Goal: Information Seeking & Learning: Learn about a topic

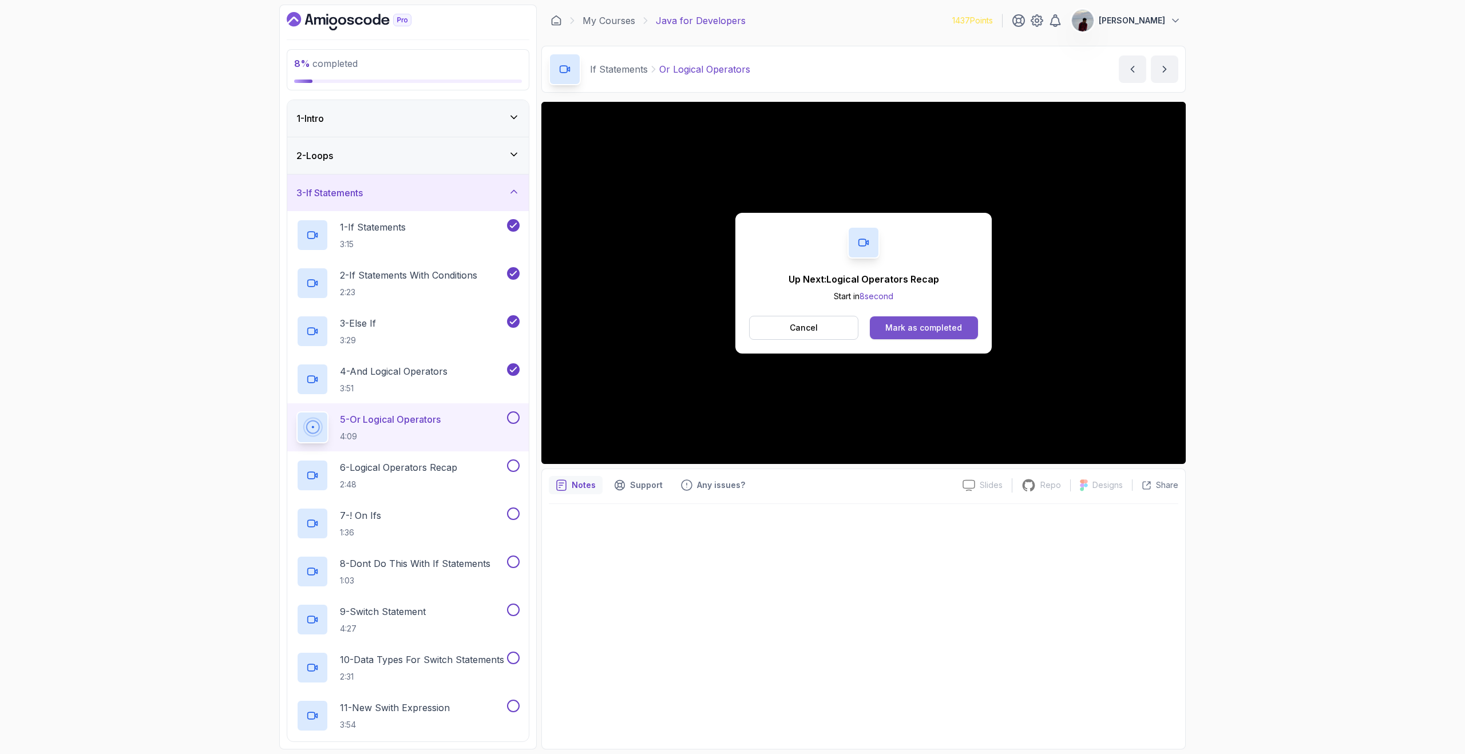
click at [966, 331] on button "Mark as completed" at bounding box center [924, 327] width 108 height 23
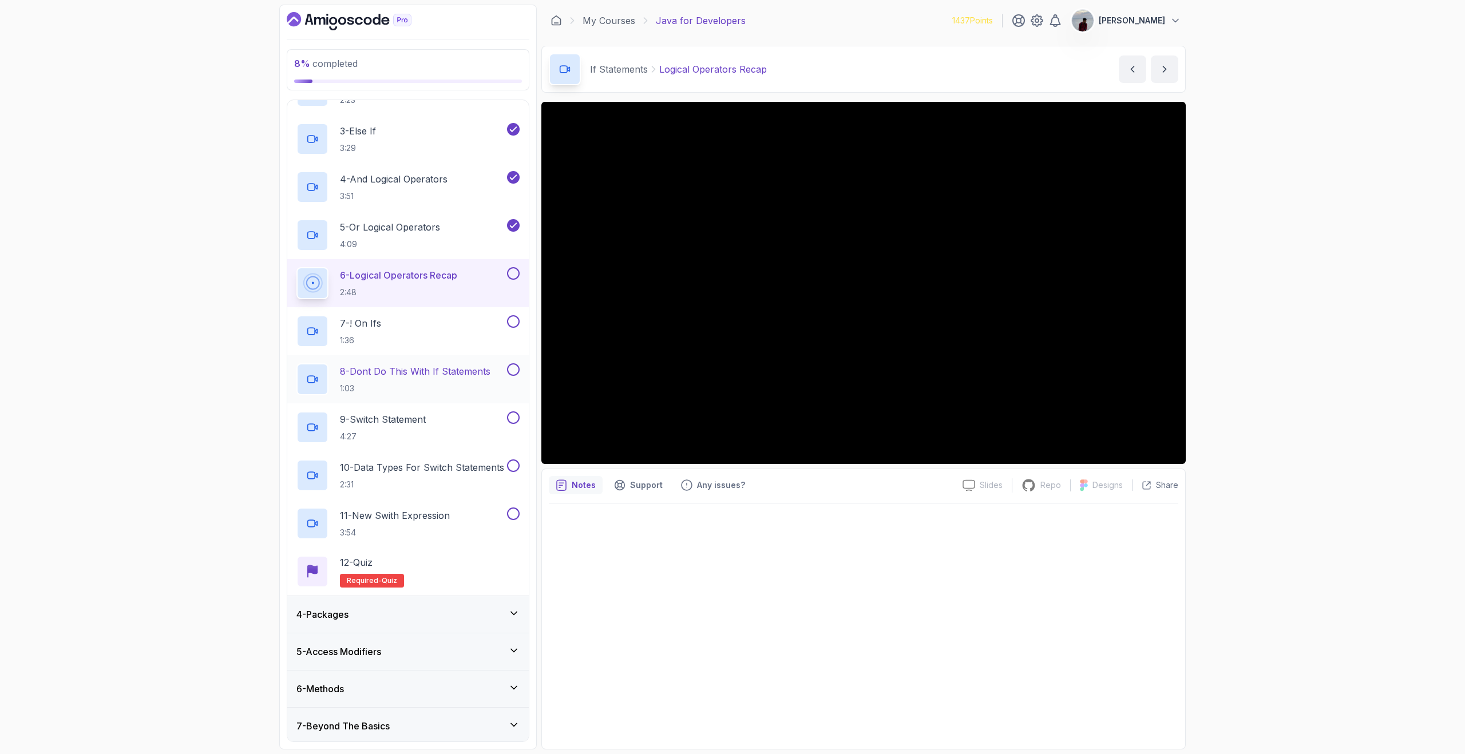
scroll to position [192, 0]
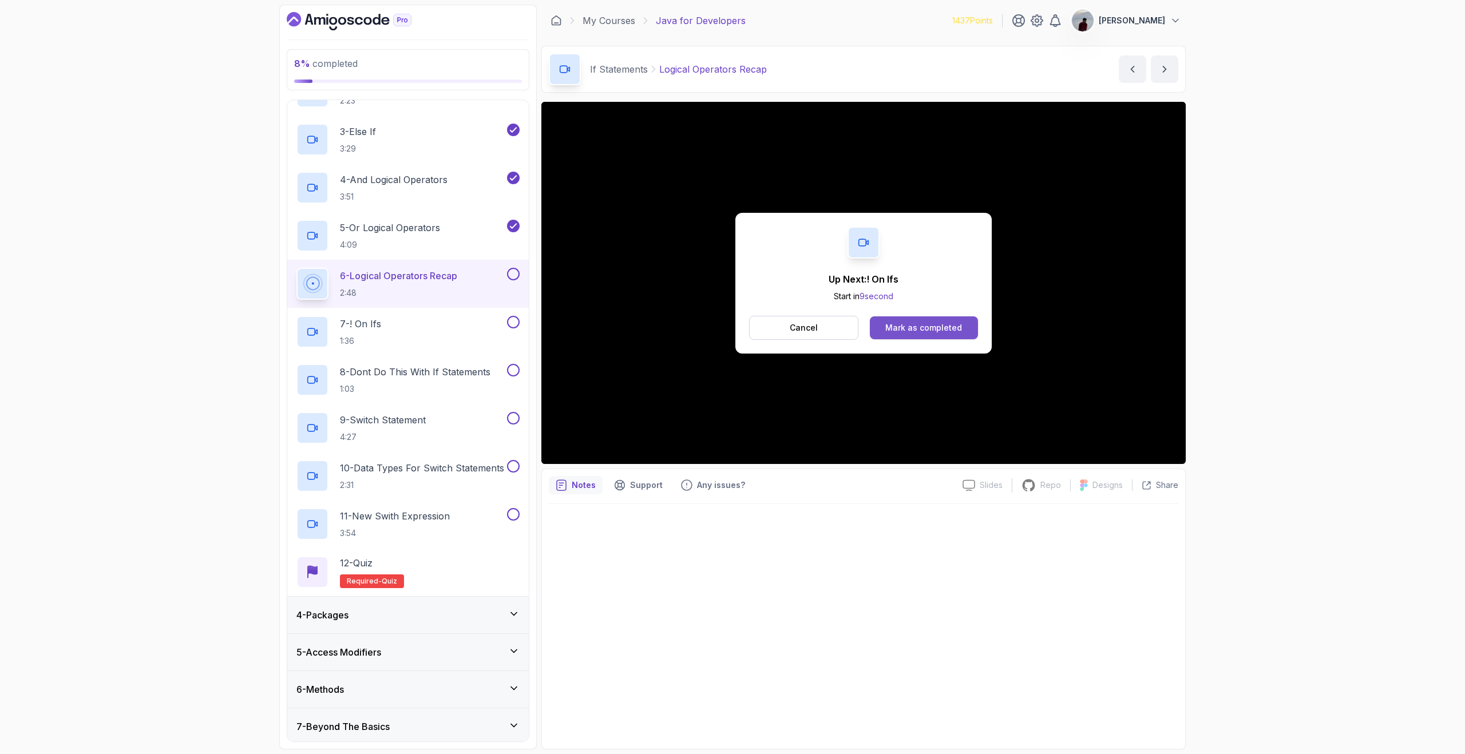
click at [968, 334] on button "Mark as completed" at bounding box center [924, 327] width 108 height 23
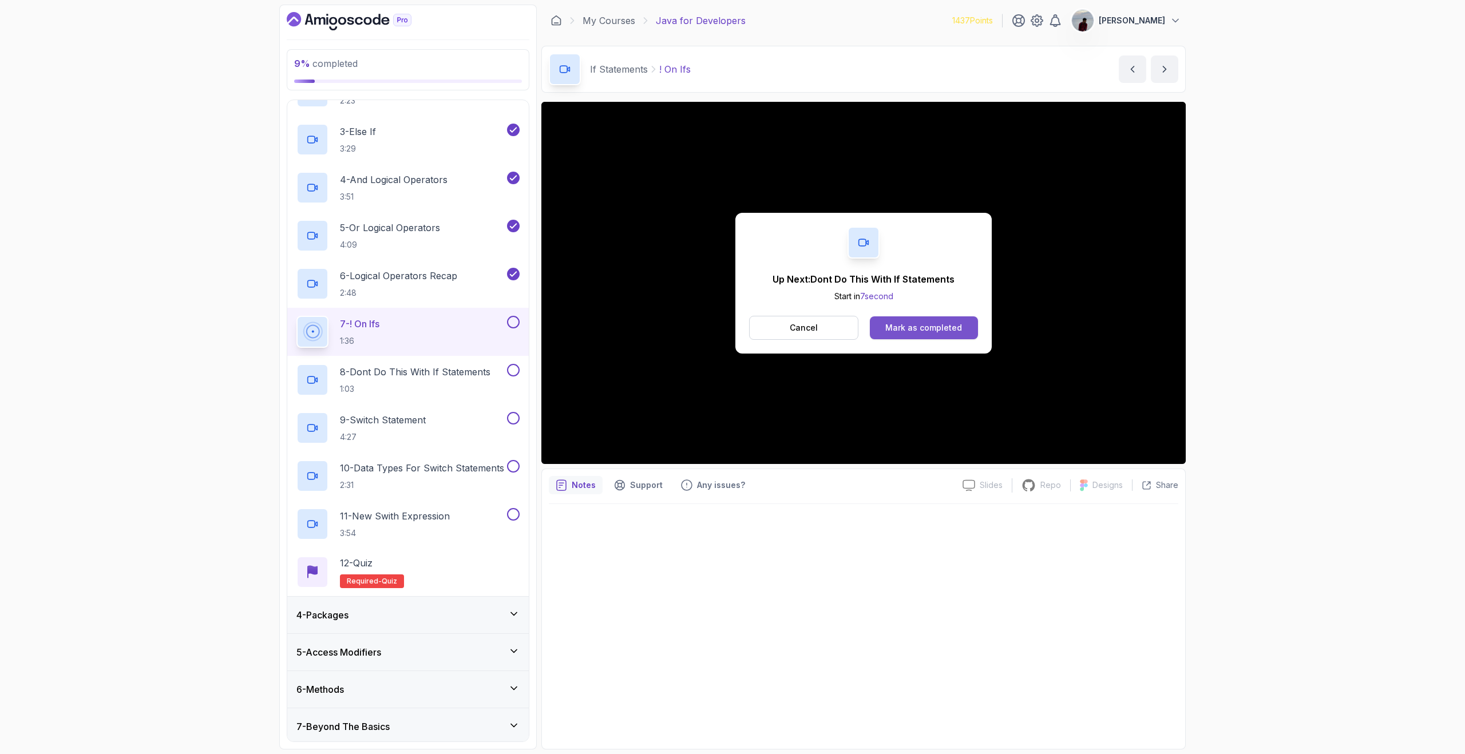
click at [947, 328] on div "Mark as completed" at bounding box center [923, 327] width 77 height 11
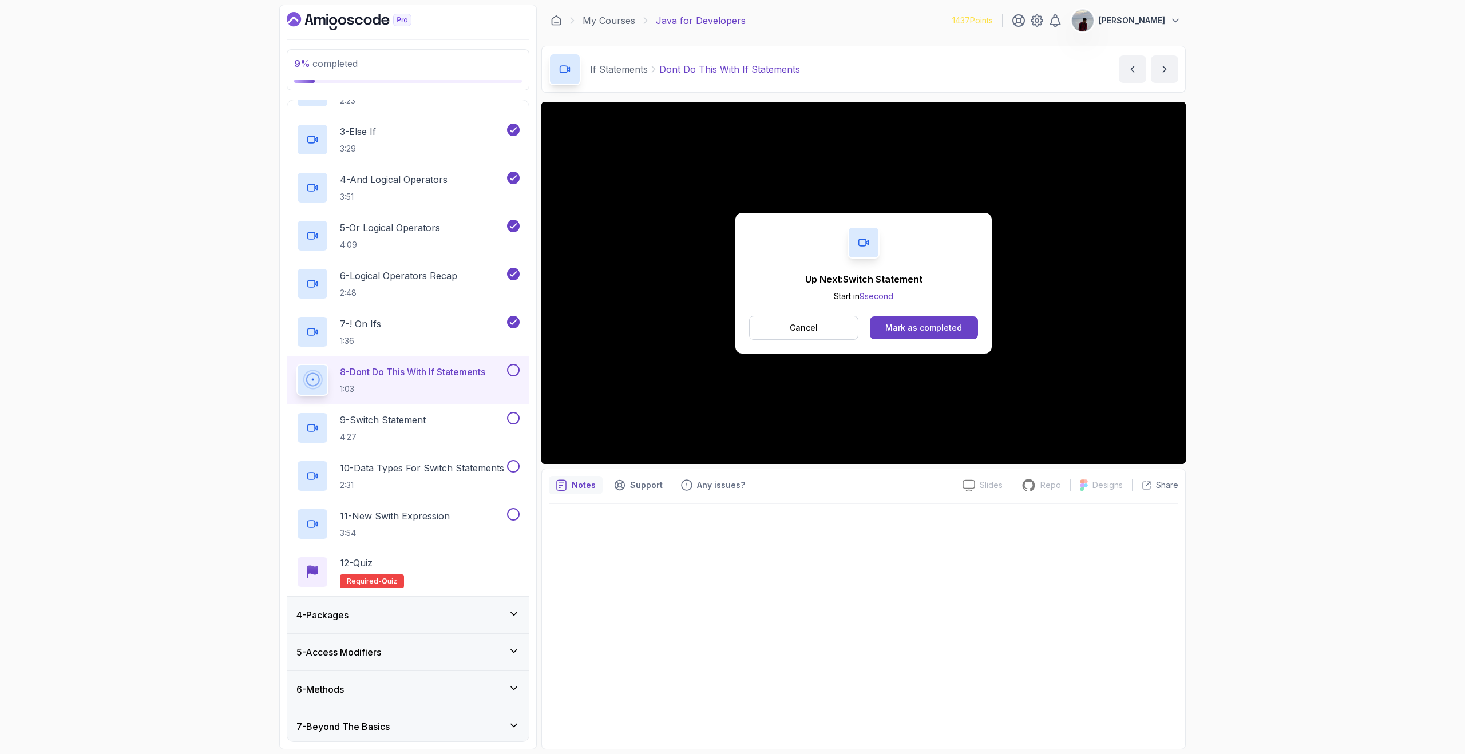
click at [947, 328] on div "Mark as completed" at bounding box center [923, 327] width 77 height 11
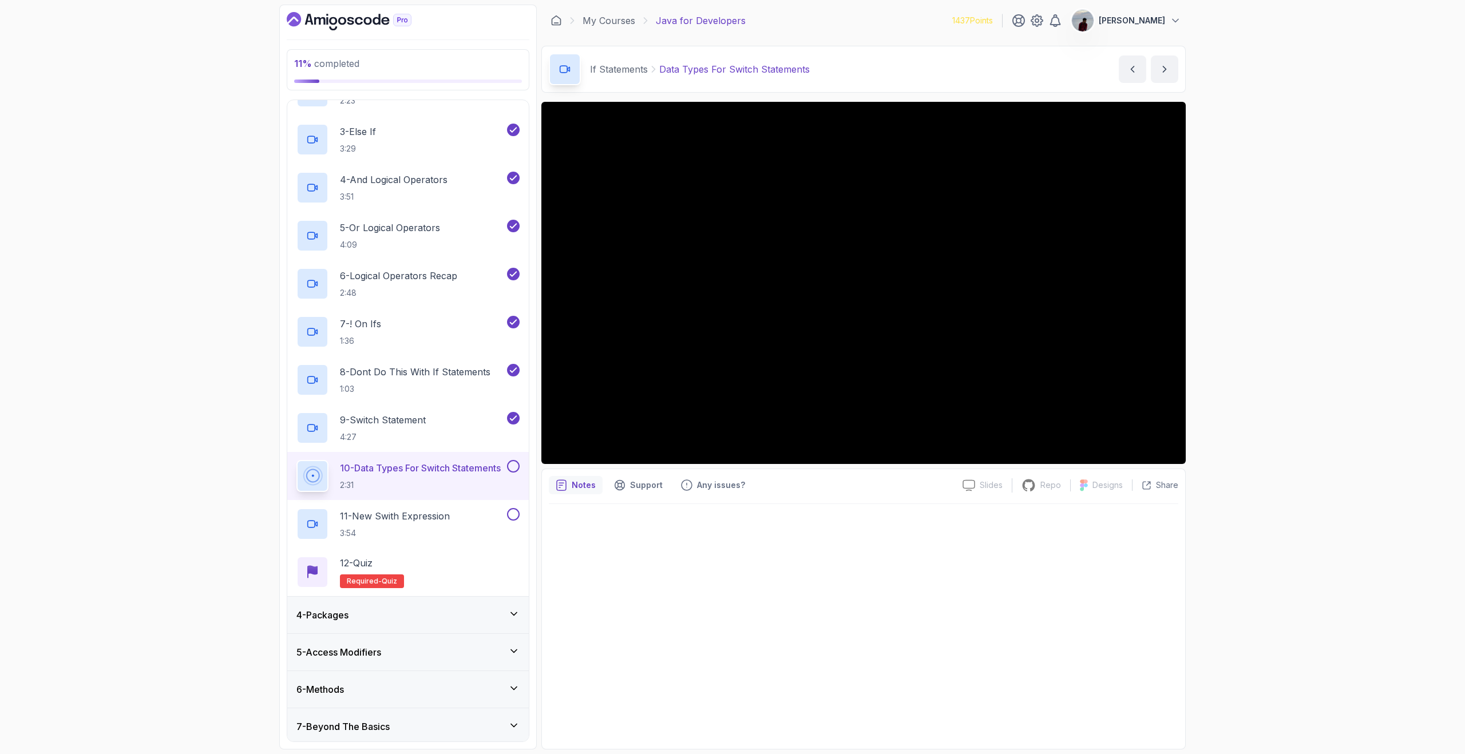
click at [1054, 532] on div at bounding box center [863, 623] width 629 height 238
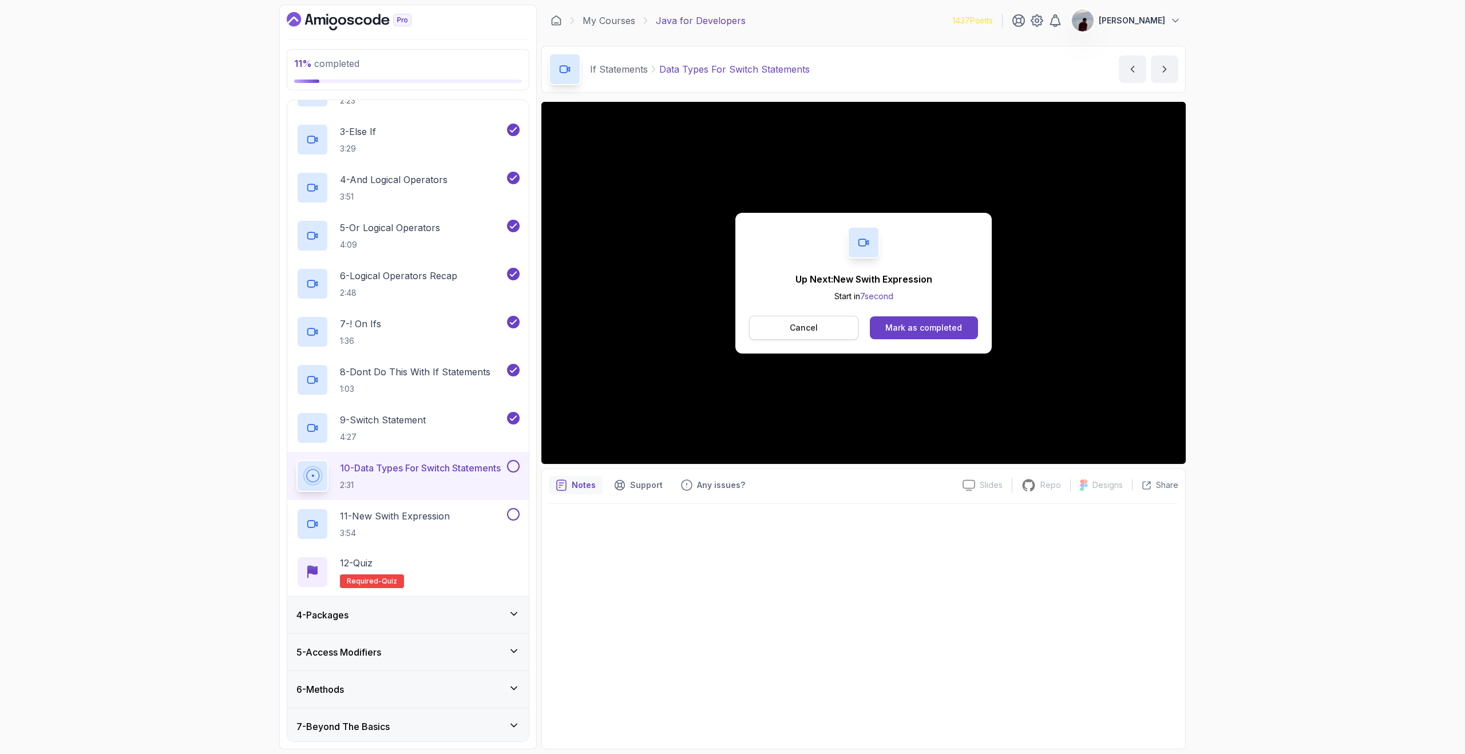
click at [831, 316] on button "Cancel" at bounding box center [803, 328] width 109 height 24
click at [945, 330] on div "Mark as completed" at bounding box center [923, 327] width 77 height 11
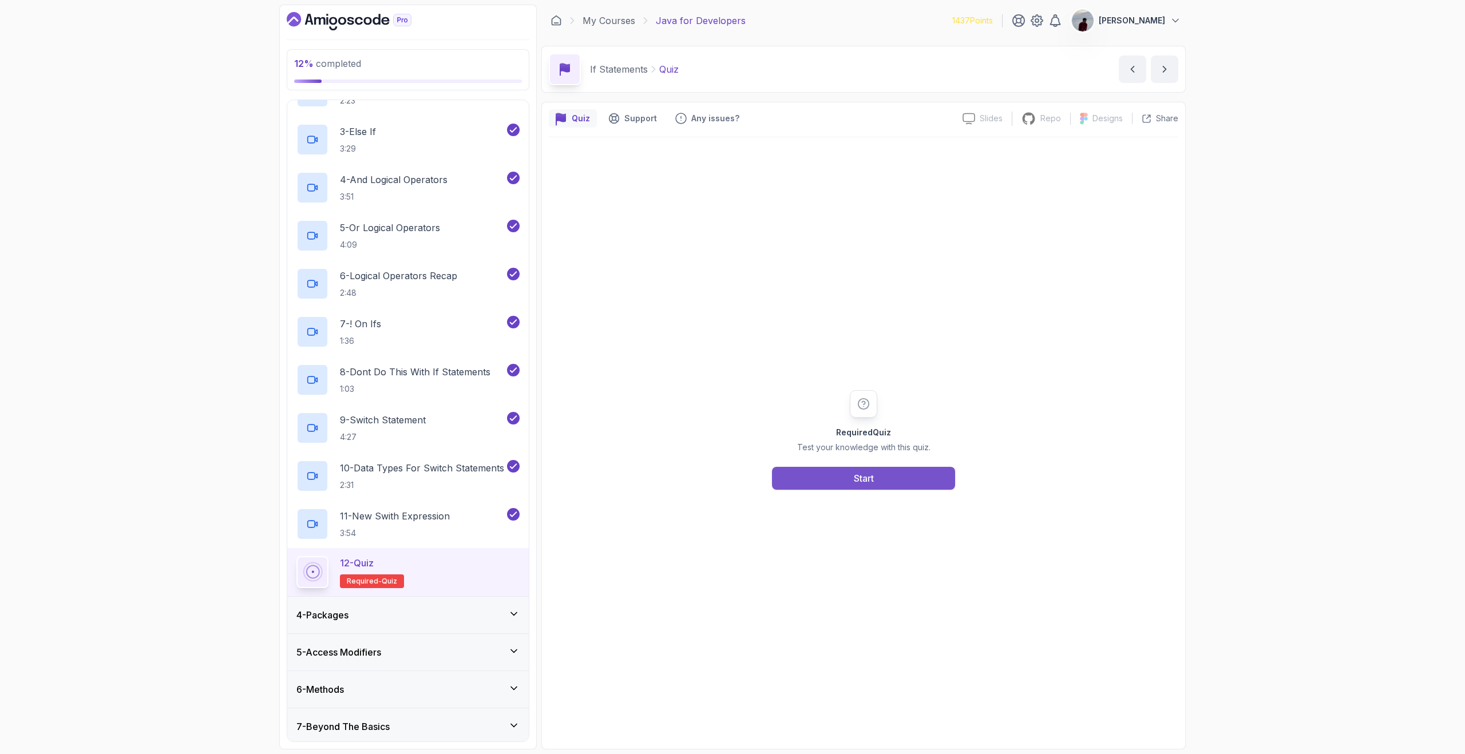
click at [803, 486] on button "Start" at bounding box center [863, 478] width 183 height 23
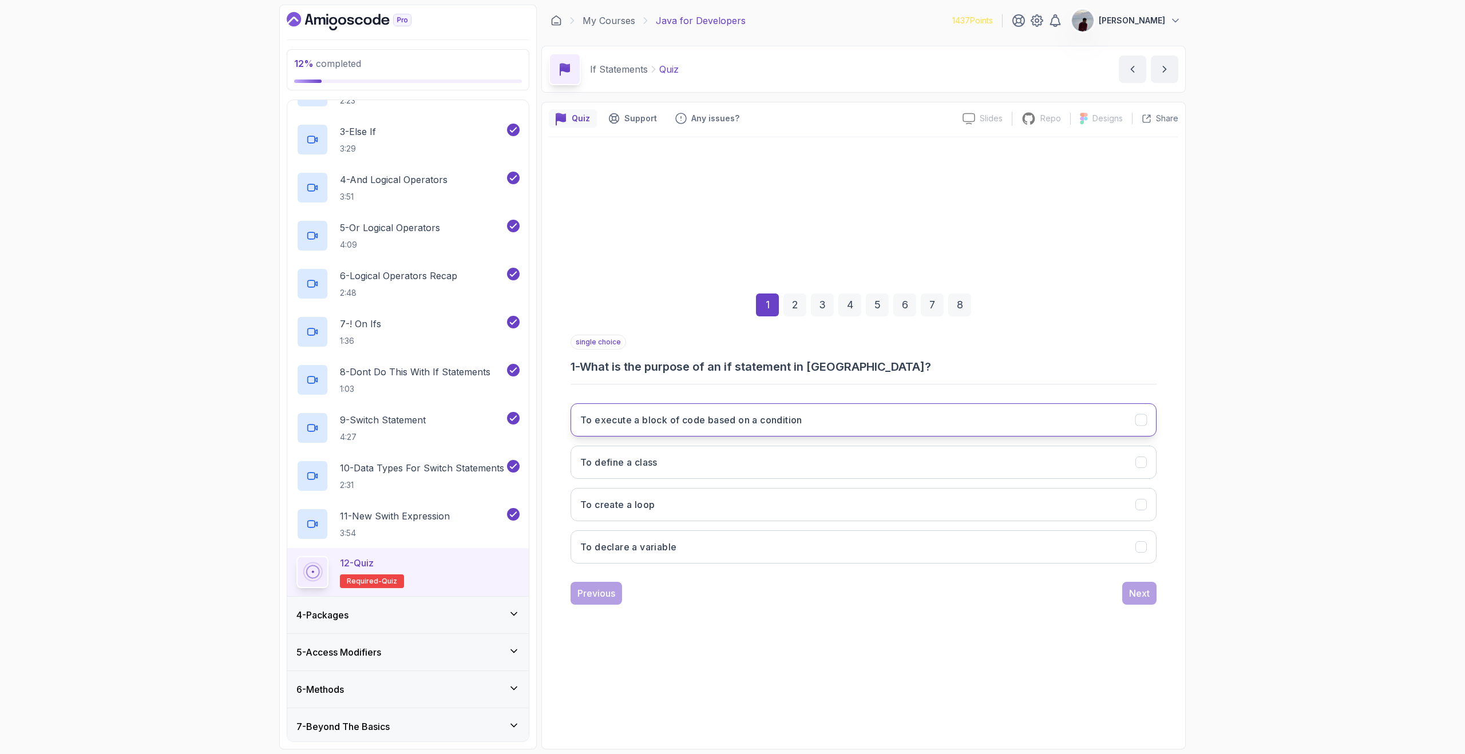
click at [769, 410] on button "To execute a block of code based on a condition" at bounding box center [863, 419] width 586 height 33
click at [1150, 592] on button "Next" at bounding box center [1139, 593] width 34 height 23
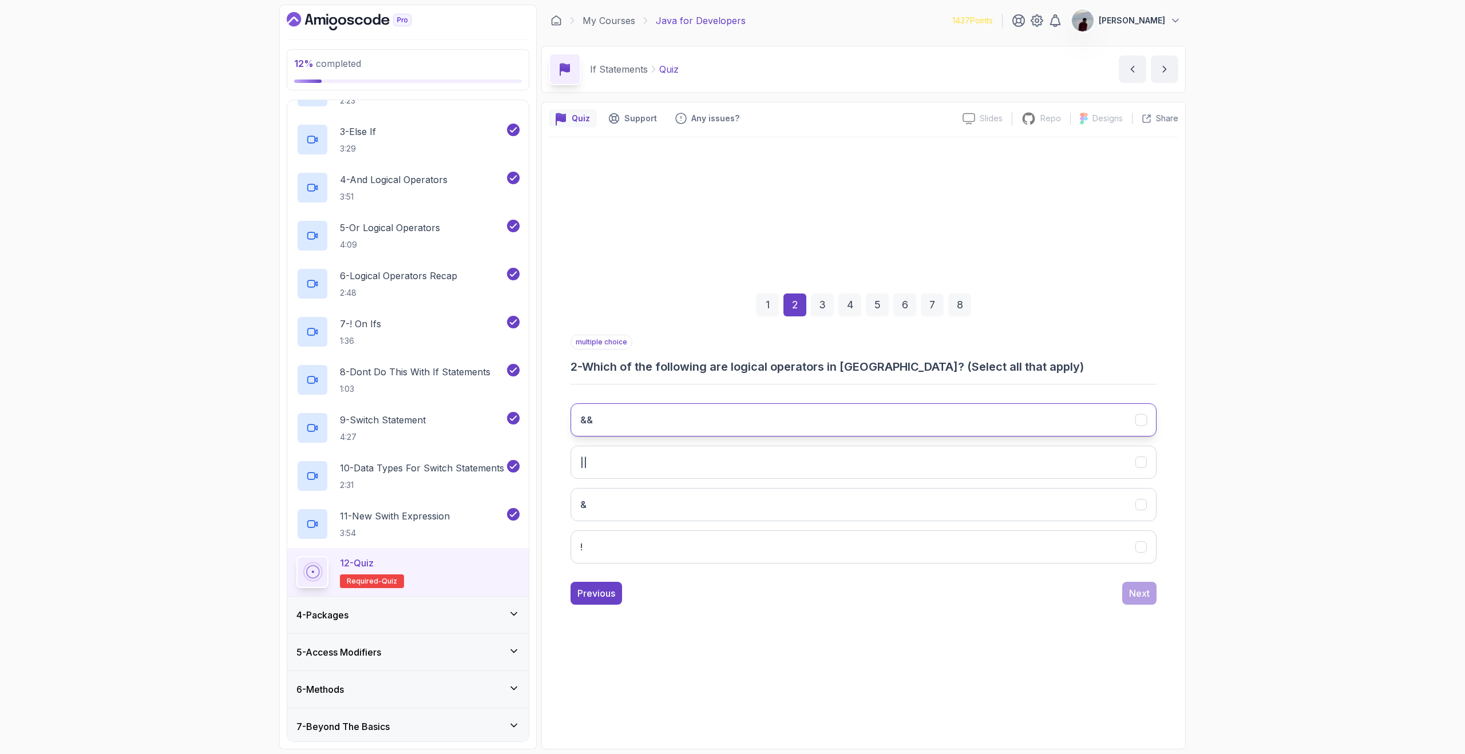
click at [661, 419] on button "&&" at bounding box center [863, 419] width 586 height 33
click at [629, 459] on button "||" at bounding box center [863, 462] width 586 height 33
click at [595, 558] on button "!" at bounding box center [863, 546] width 586 height 33
click at [1150, 593] on button "Next" at bounding box center [1139, 593] width 34 height 23
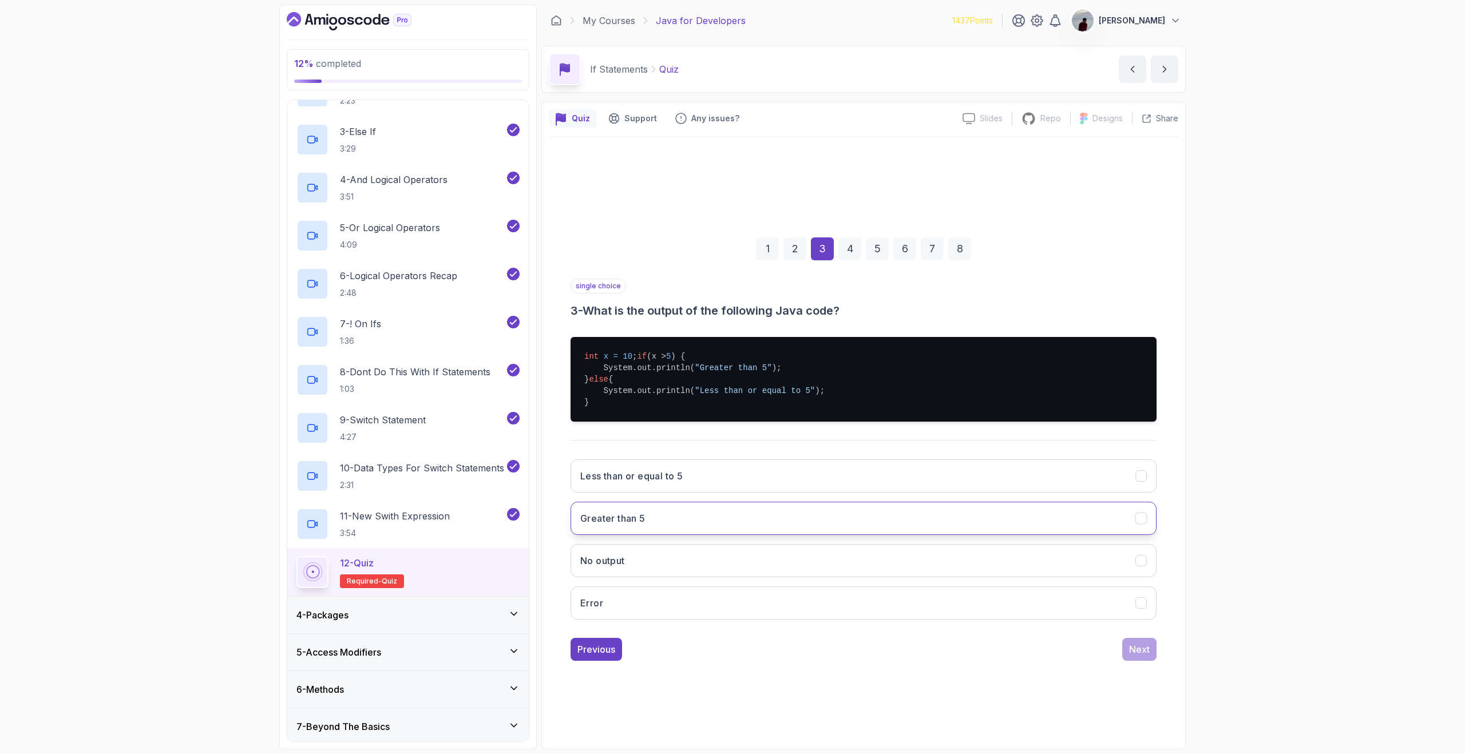
click at [794, 529] on button "Greater than 5" at bounding box center [863, 518] width 586 height 33
click at [1140, 653] on div "Next" at bounding box center [1139, 650] width 21 height 14
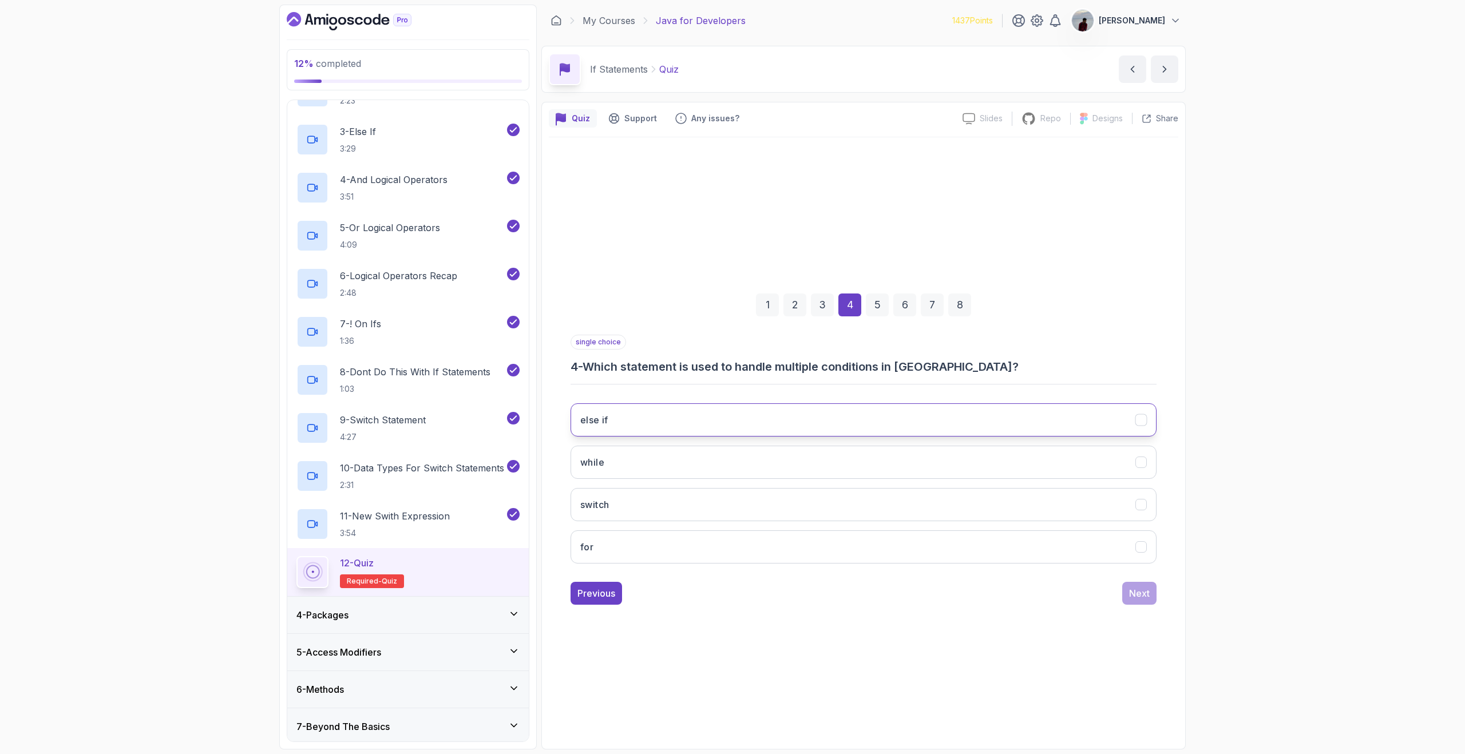
click at [870, 418] on button "else if" at bounding box center [863, 419] width 586 height 33
click at [945, 497] on button "switch" at bounding box center [863, 504] width 586 height 33
click at [922, 429] on button "else if" at bounding box center [863, 419] width 586 height 33
click at [1140, 584] on button "Next" at bounding box center [1139, 593] width 34 height 23
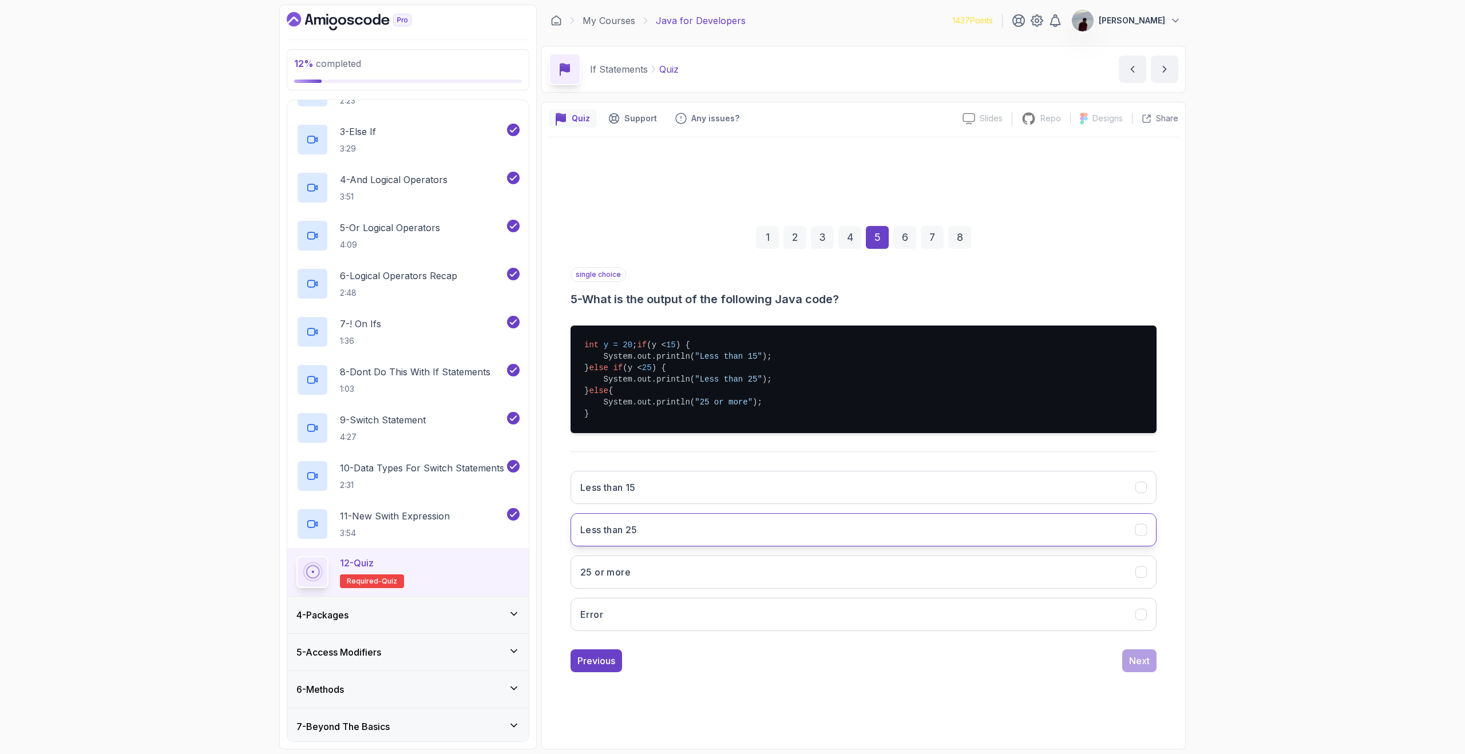
click at [735, 529] on button "Less than 25" at bounding box center [863, 529] width 586 height 33
click at [1136, 661] on div "Next" at bounding box center [1139, 661] width 21 height 14
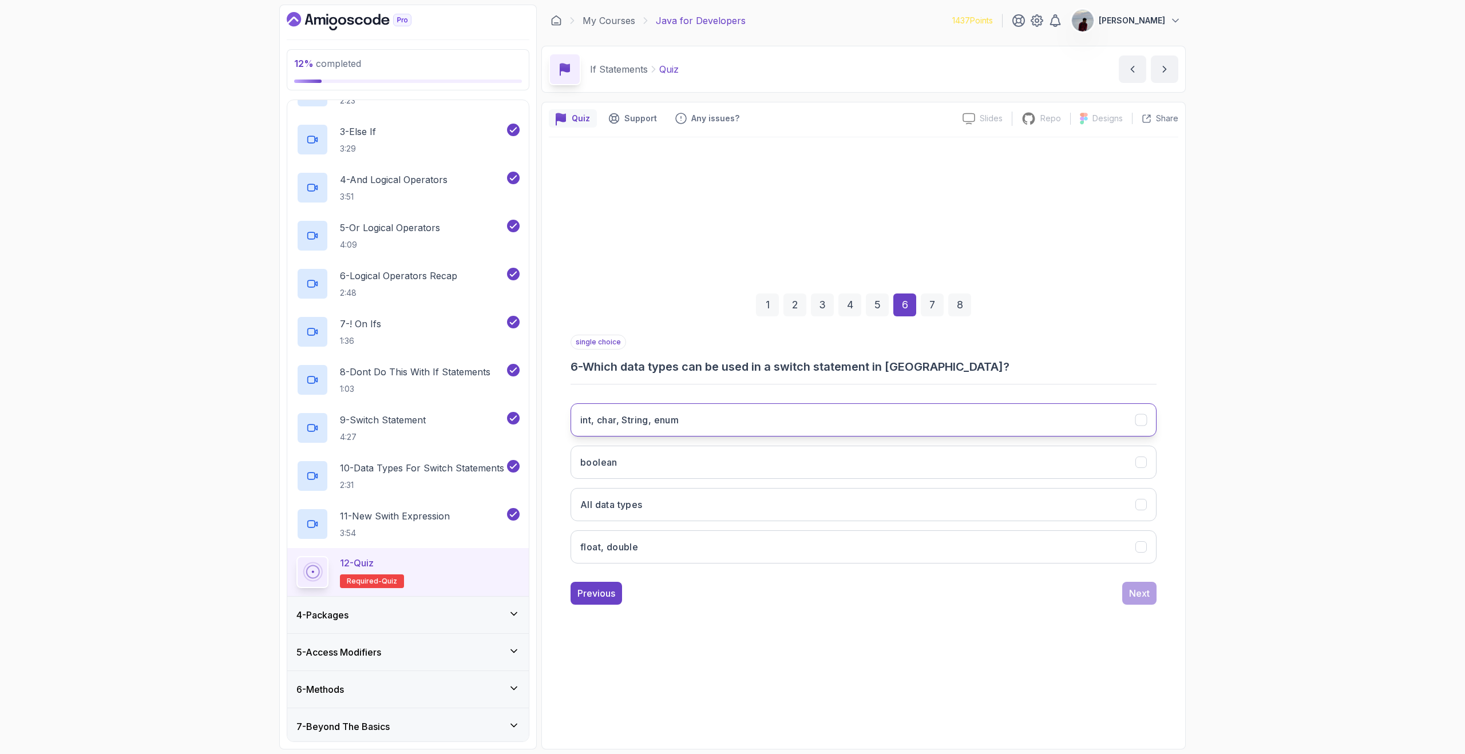
click at [645, 418] on h3 "int, char, String, enum" at bounding box center [629, 420] width 98 height 14
click at [1067, 599] on div "Previous Next" at bounding box center [863, 593] width 586 height 23
click at [1012, 470] on button "boolean" at bounding box center [863, 462] width 586 height 33
click at [1001, 434] on button "int, char, String, enum" at bounding box center [863, 419] width 586 height 33
click at [1027, 683] on div "1 2 3 4 5 6 7 8 single choice 6 - Which data types can be used in a switch stat…" at bounding box center [863, 439] width 629 height 605
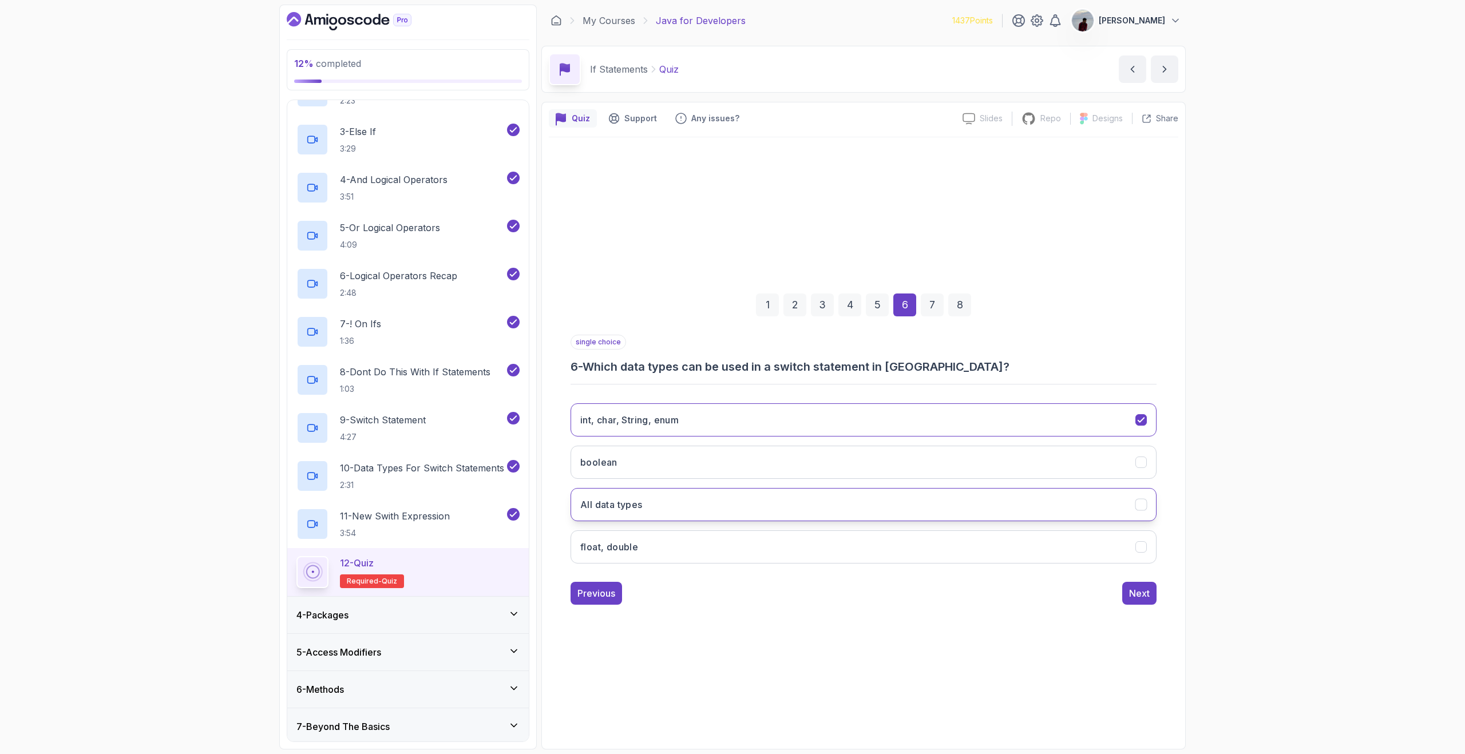
click at [999, 518] on button "All data types" at bounding box center [863, 504] width 586 height 33
click at [1144, 598] on div "Next" at bounding box center [1139, 593] width 21 height 14
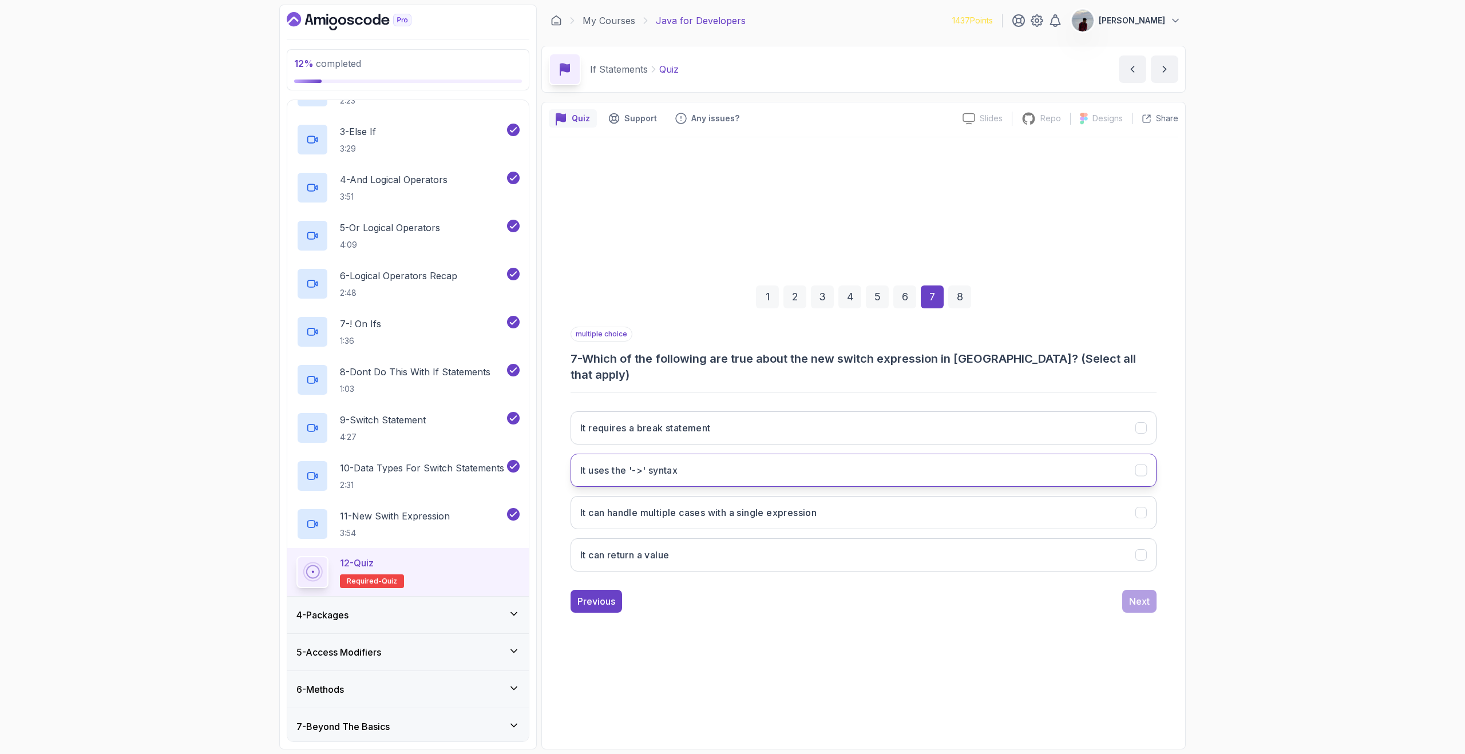
click at [881, 466] on button "It uses the '->' syntax" at bounding box center [863, 470] width 586 height 33
click at [898, 517] on button "It can handle multiple cases with a single expression" at bounding box center [863, 512] width 586 height 33
click at [938, 553] on button "It can return a value" at bounding box center [863, 554] width 586 height 33
click at [1132, 597] on div "Next" at bounding box center [1139, 601] width 21 height 14
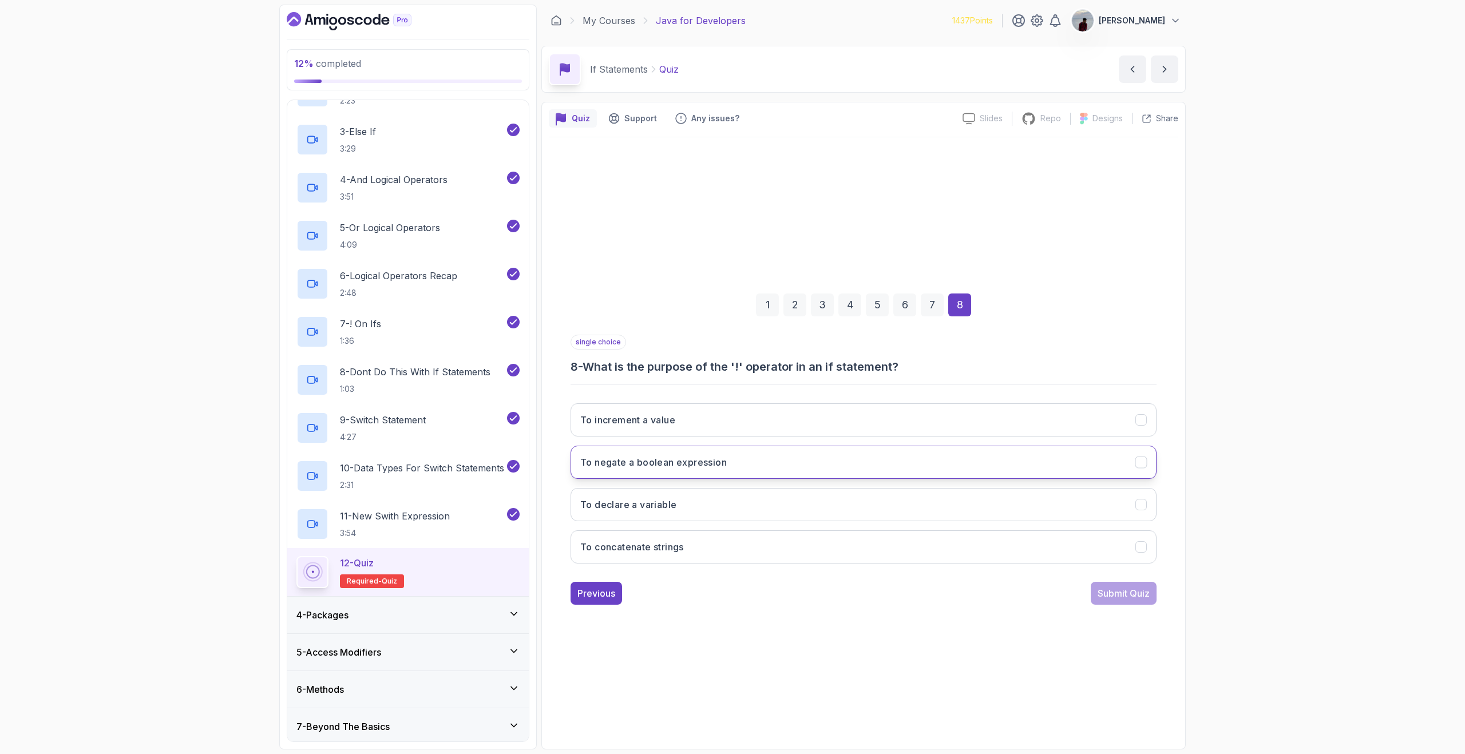
click at [954, 467] on button "To negate a boolean expression" at bounding box center [863, 462] width 586 height 33
click at [1133, 593] on div "Submit Quiz" at bounding box center [1123, 593] width 52 height 14
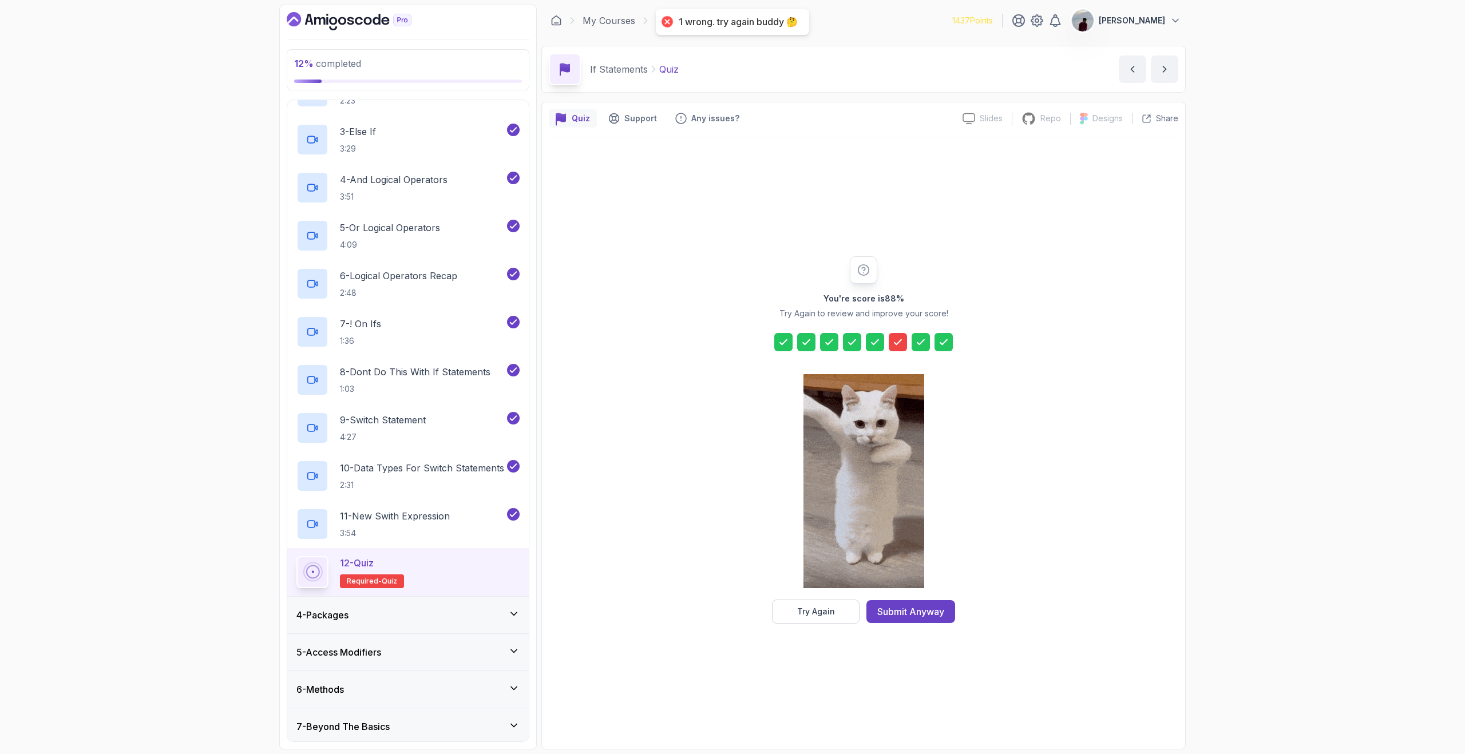
click at [902, 342] on icon at bounding box center [897, 341] width 11 height 11
click at [895, 346] on icon at bounding box center [897, 341] width 11 height 11
click at [887, 344] on div at bounding box center [863, 342] width 179 height 18
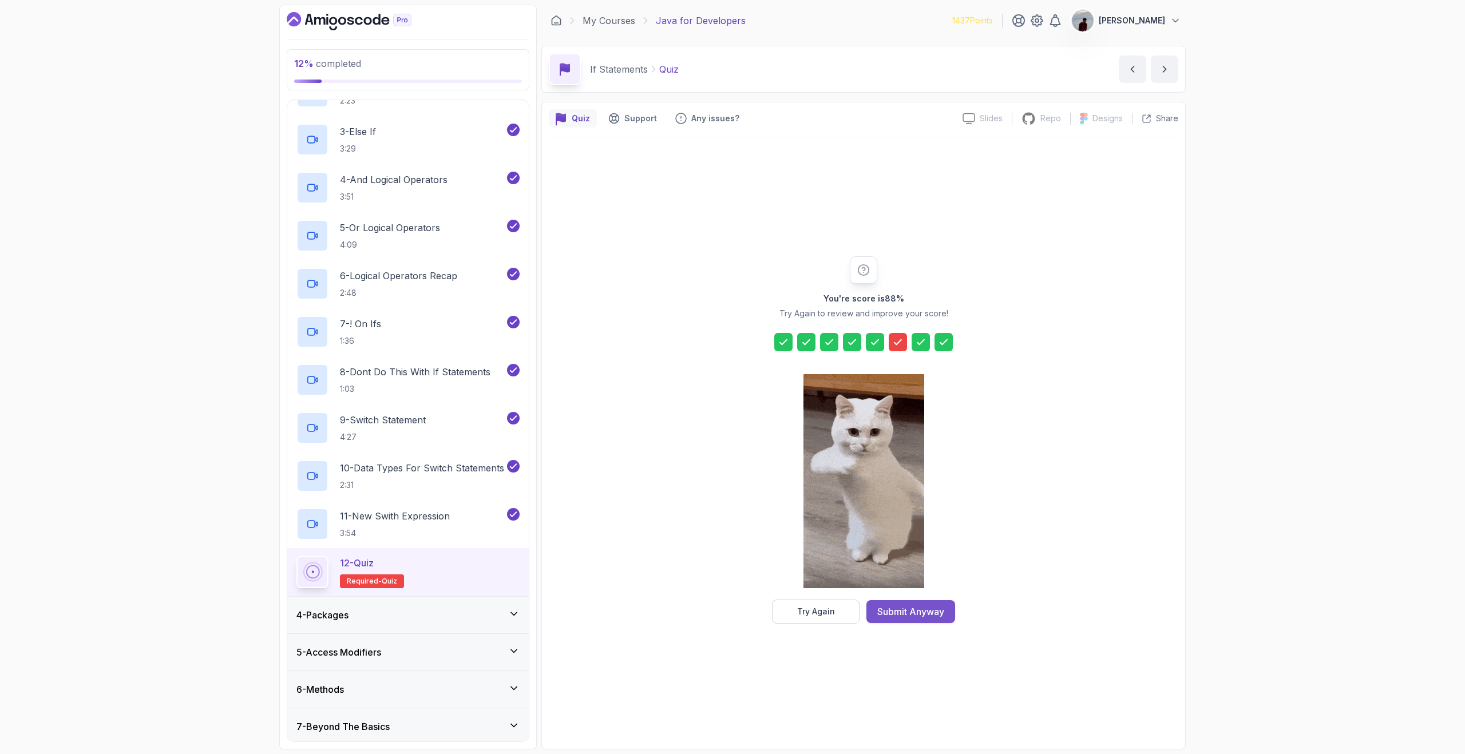
click at [899, 606] on div "Submit Anyway" at bounding box center [910, 612] width 67 height 14
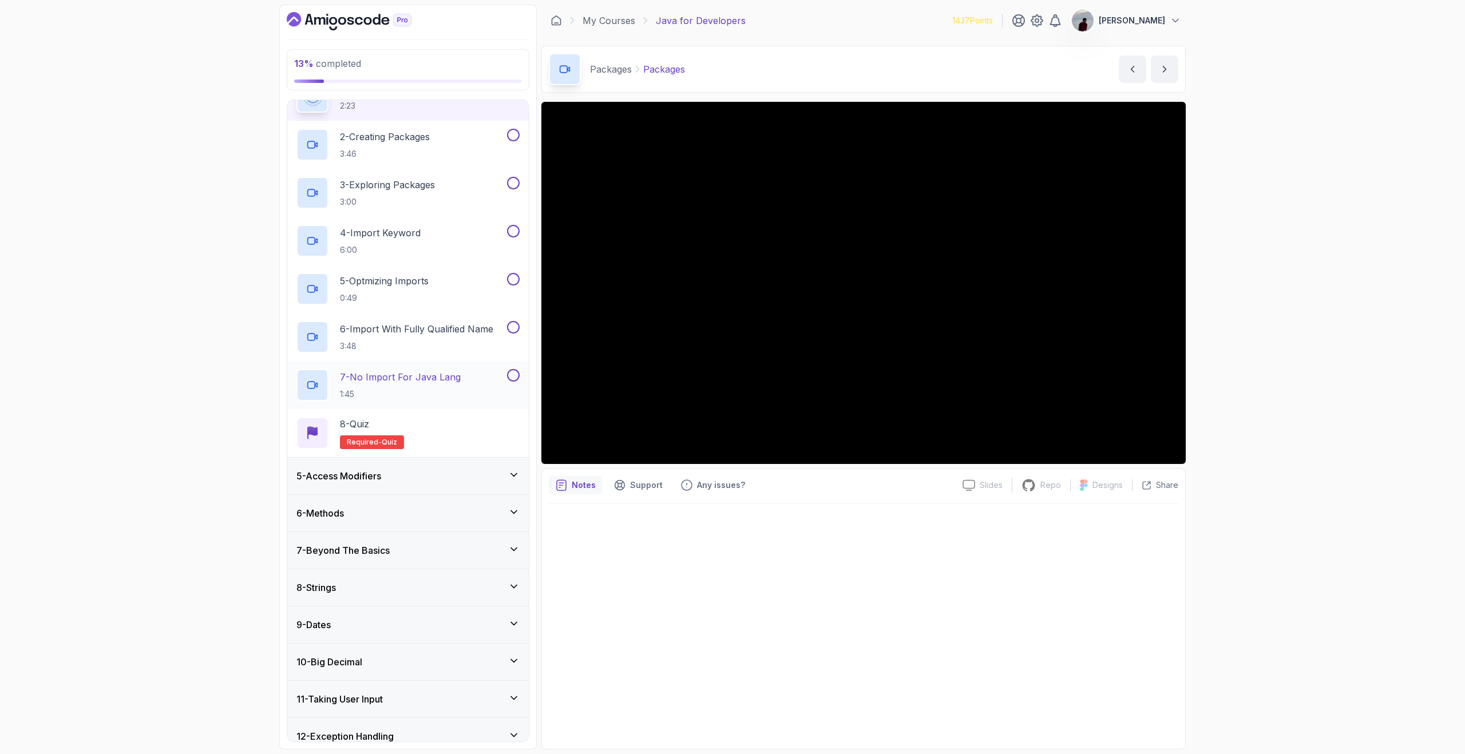
scroll to position [449, 0]
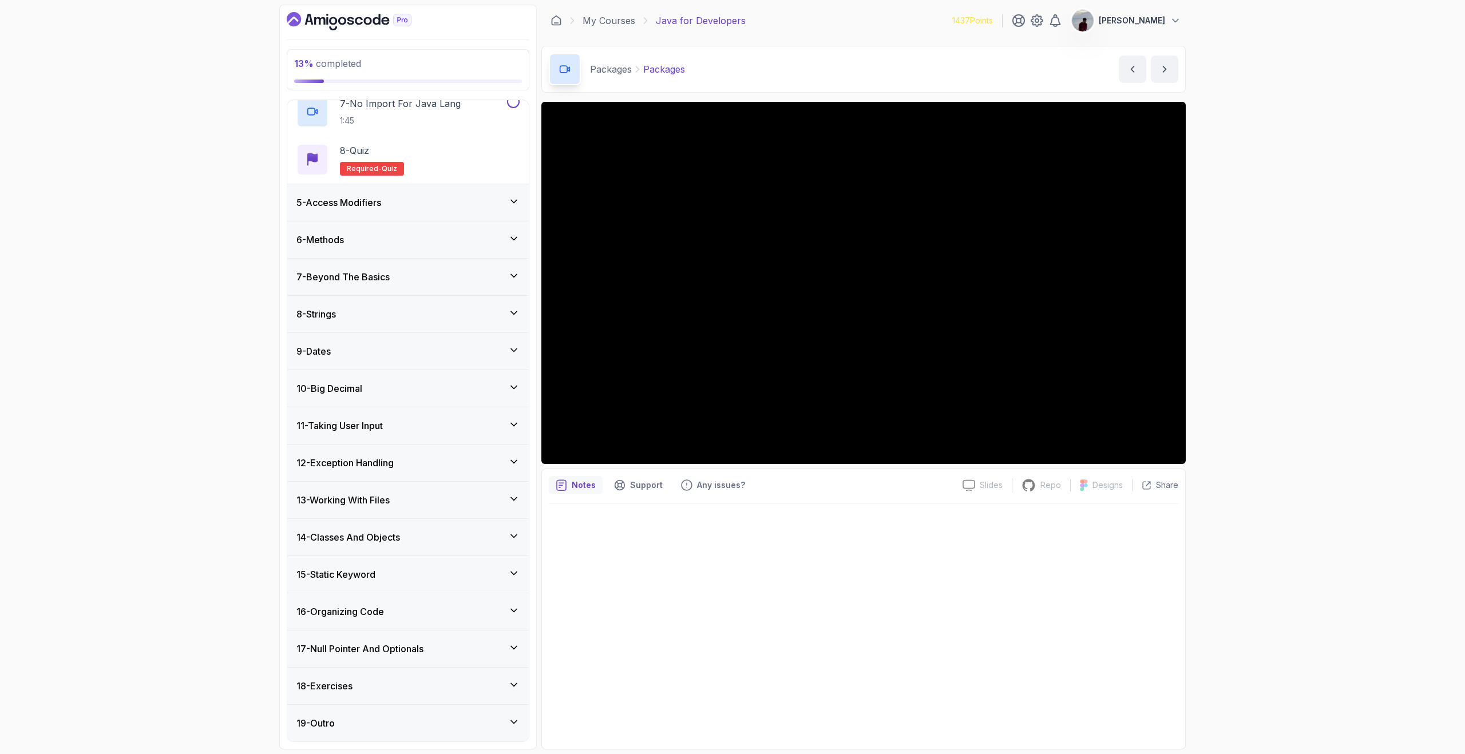
click at [342, 26] on icon "Dashboard" at bounding box center [349, 21] width 125 height 18
